Goal: Navigation & Orientation: Understand site structure

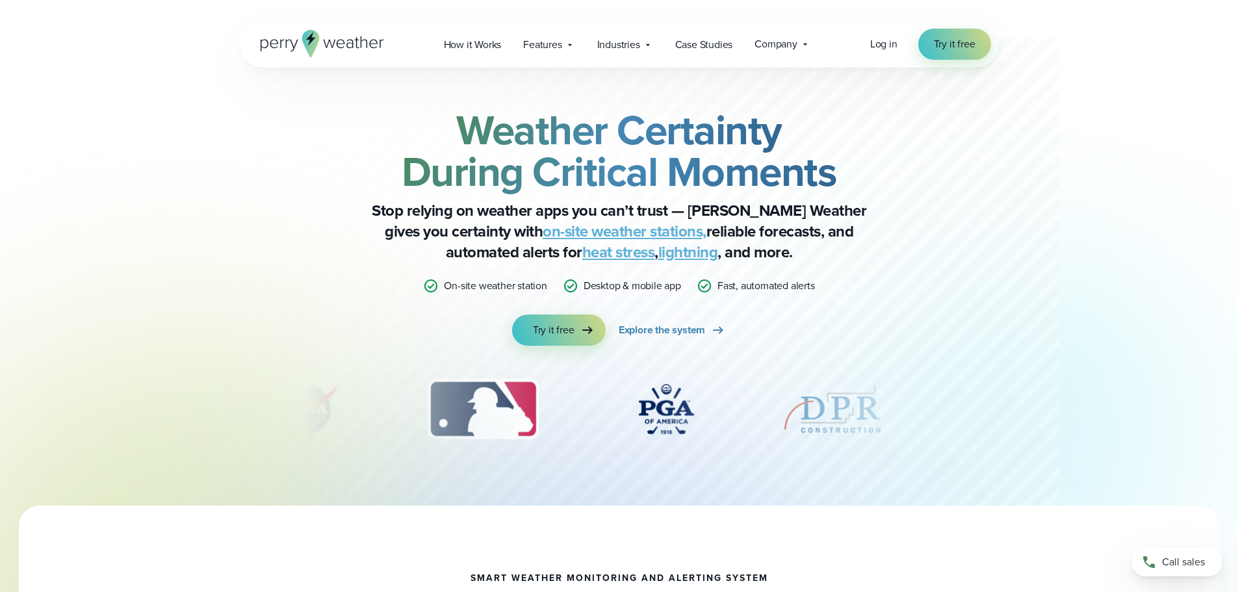
click at [308, 39] on icon at bounding box center [310, 39] width 10 height 14
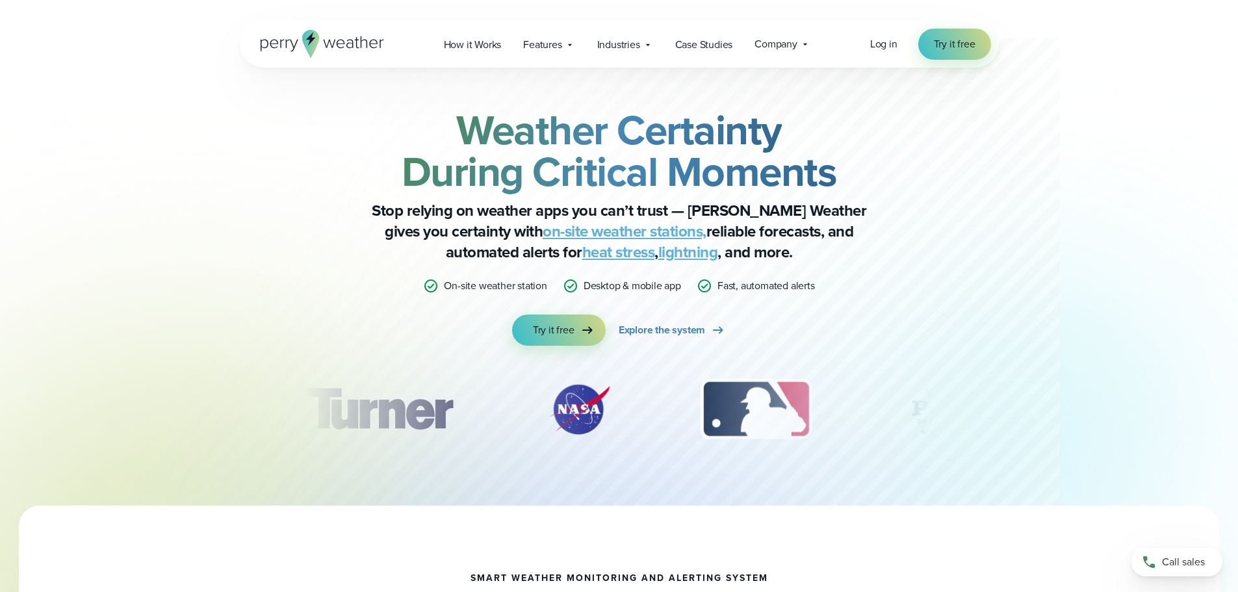
click at [313, 43] on icon at bounding box center [310, 44] width 17 height 28
